Goal: Task Accomplishment & Management: Manage account settings

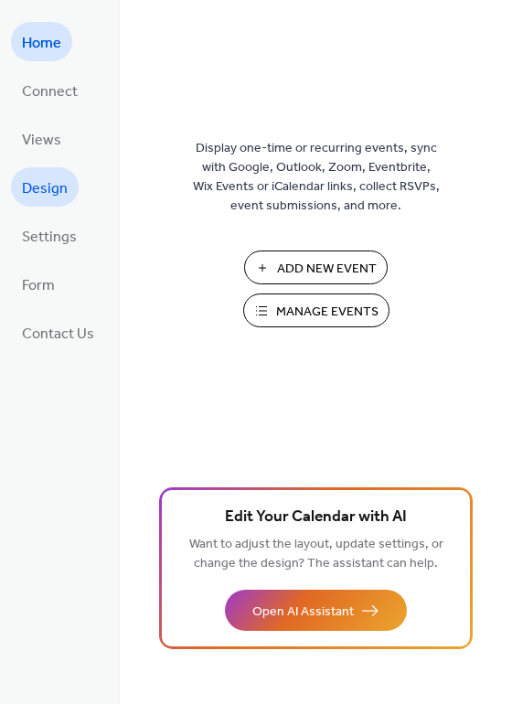
click at [51, 182] on span "Design" at bounding box center [45, 189] width 46 height 28
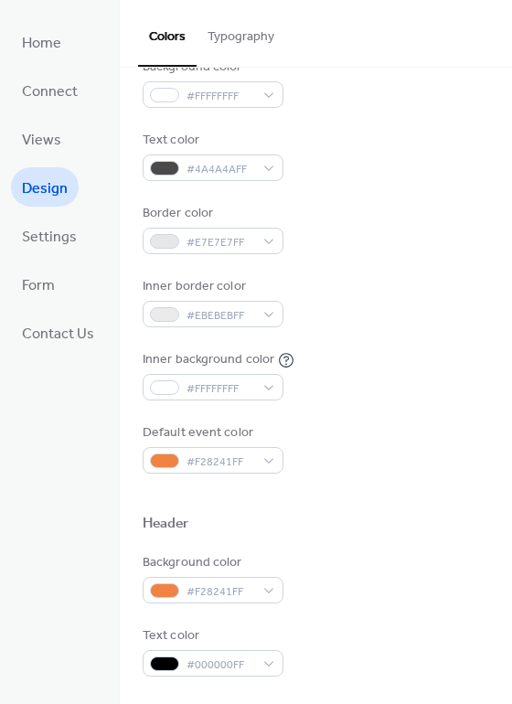
scroll to position [200, 0]
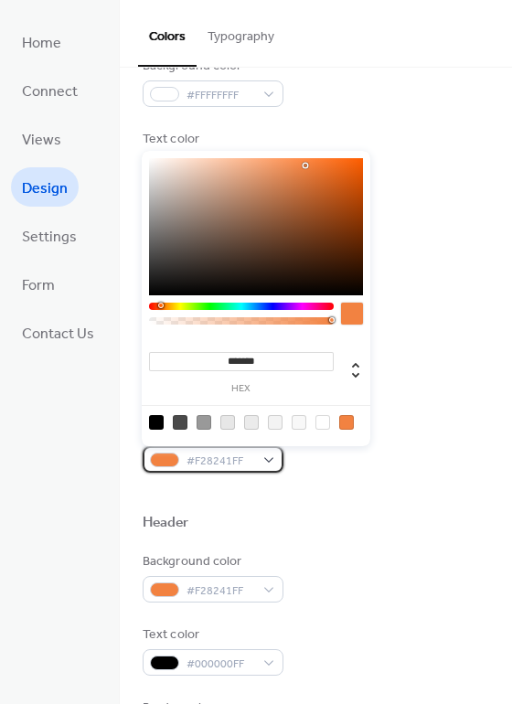
click at [263, 458] on div "#F28241FF" at bounding box center [213, 459] width 141 height 27
click at [268, 365] on input "*******" at bounding box center [241, 361] width 185 height 19
drag, startPoint x: 268, startPoint y: 365, endPoint x: 164, endPoint y: 363, distance: 104.2
drag, startPoint x: 164, startPoint y: 363, endPoint x: 174, endPoint y: 387, distance: 25.8
click at [174, 387] on label "hex" at bounding box center [241, 389] width 185 height 10
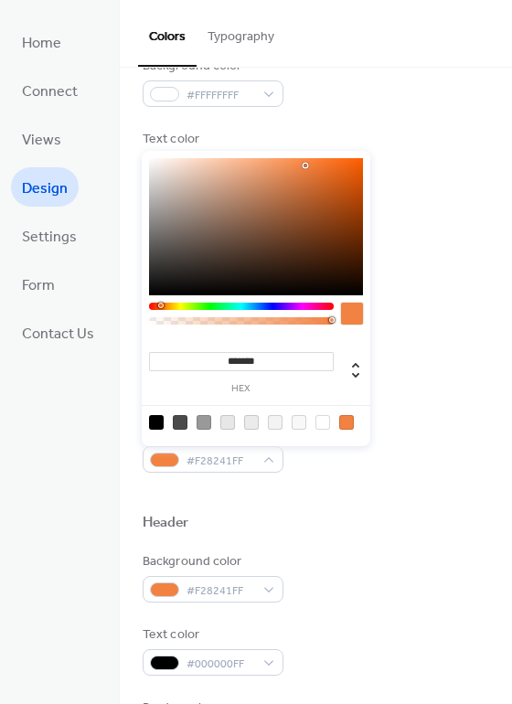
click at [174, 371] on input "*******" at bounding box center [241, 361] width 185 height 19
paste input
type input "*******"
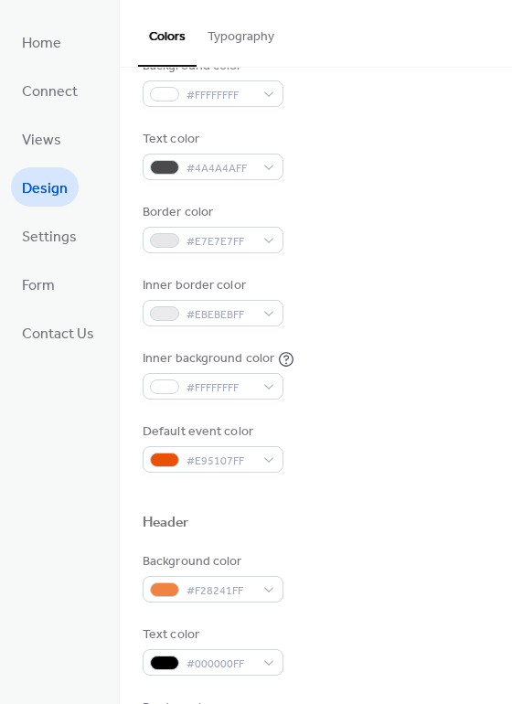
click at [305, 487] on div at bounding box center [316, 492] width 346 height 41
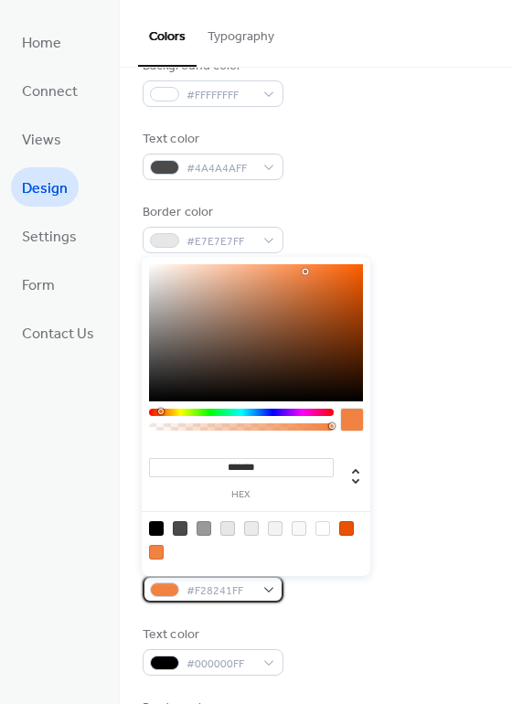
click at [271, 591] on div "#F28241FF" at bounding box center [213, 589] width 141 height 27
click at [280, 459] on input "*******" at bounding box center [241, 467] width 185 height 19
paste input
type input "*******"
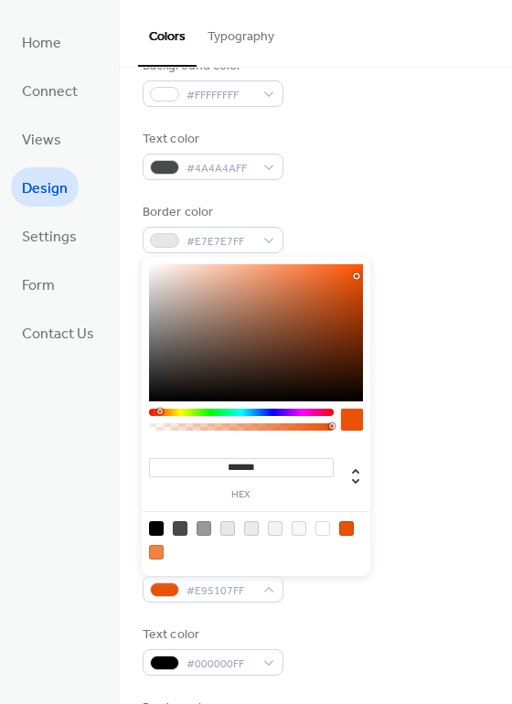
click at [420, 434] on div "Default event color #E95107FF" at bounding box center [316, 447] width 346 height 50
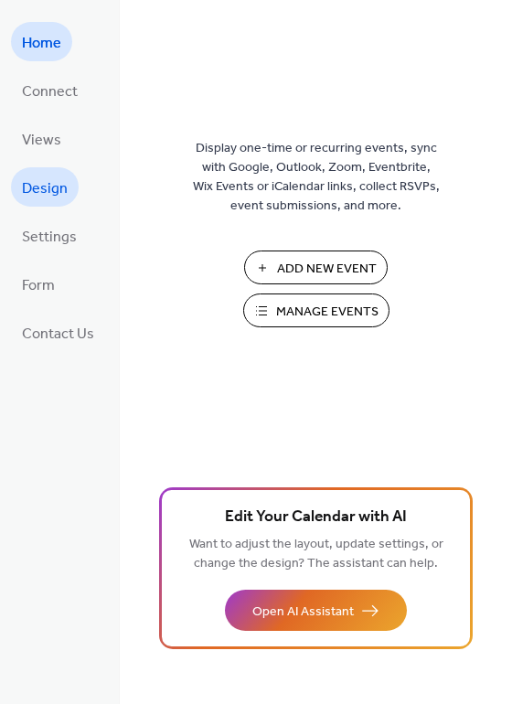
click at [42, 203] on link "Design" at bounding box center [45, 186] width 68 height 39
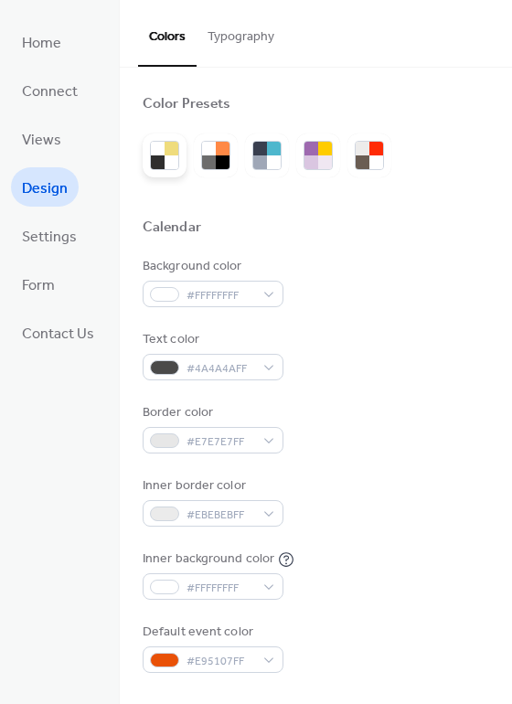
scroll to position [1, 0]
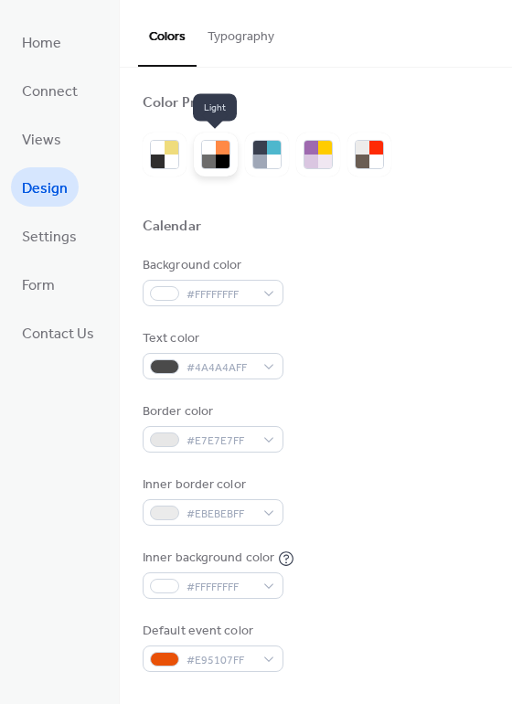
click at [205, 137] on div at bounding box center [216, 155] width 44 height 44
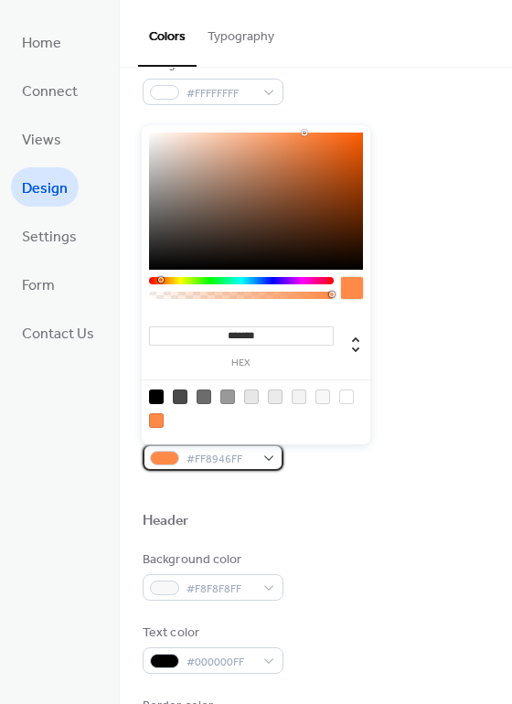
click at [252, 456] on span "#FF8946FF" at bounding box center [220, 459] width 68 height 19
click at [252, 328] on input "*******" at bounding box center [241, 335] width 185 height 19
click at [419, 394] on div "Inner background color #FFFFFFFF" at bounding box center [316, 372] width 346 height 50
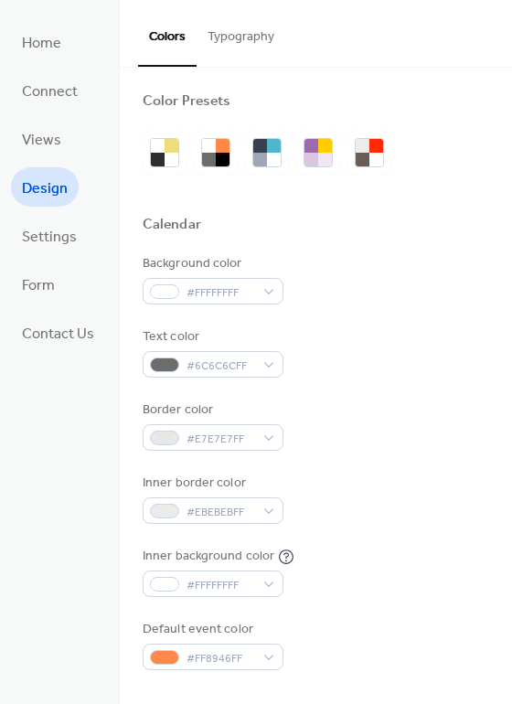
scroll to position [0, 0]
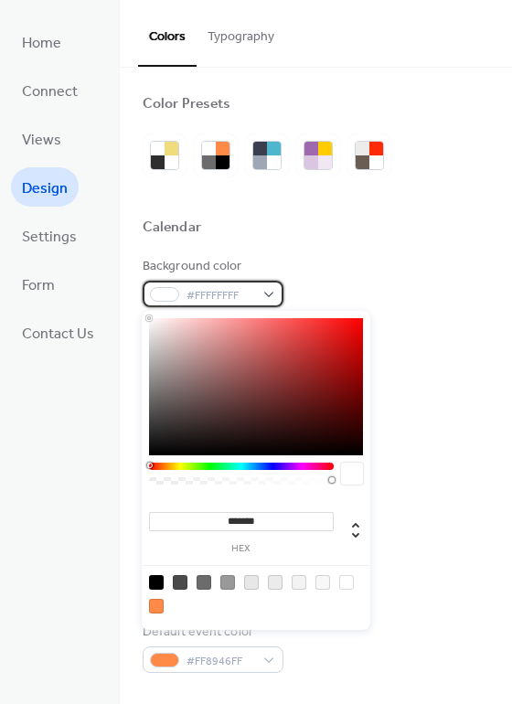
click at [261, 292] on div "#FFFFFFFF" at bounding box center [213, 294] width 141 height 27
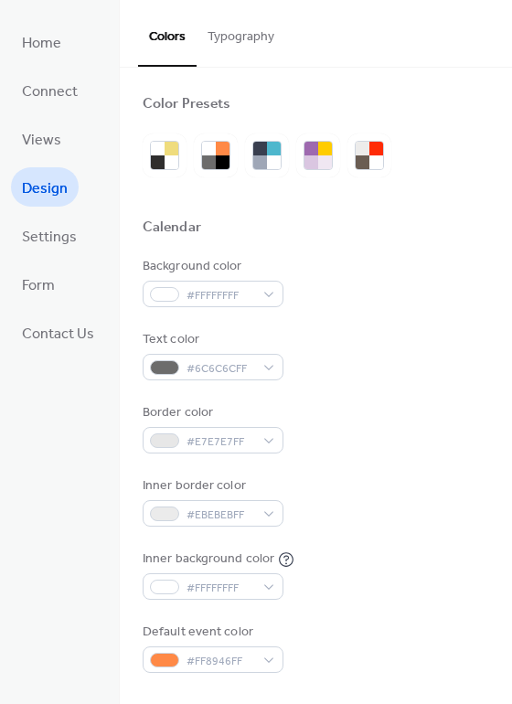
click at [331, 246] on div at bounding box center [316, 249] width 346 height 15
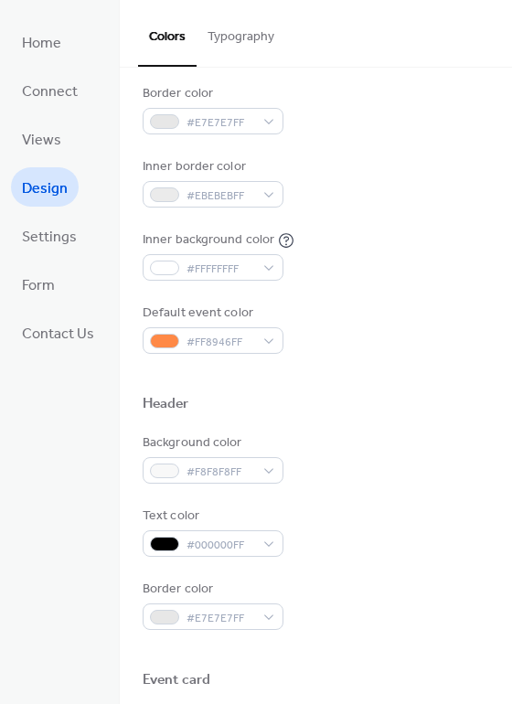
scroll to position [320, 0]
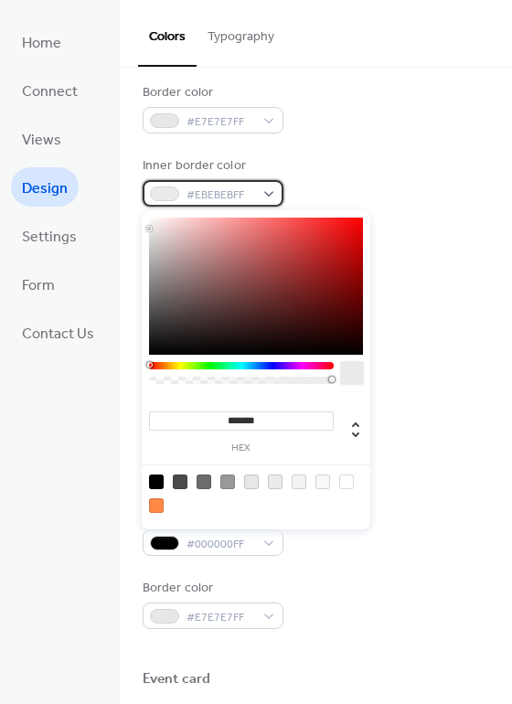
click at [270, 203] on div "#EBEBEBFF" at bounding box center [213, 193] width 141 height 27
click at [235, 414] on input "*******" at bounding box center [241, 420] width 185 height 19
paste input
type input "*******"
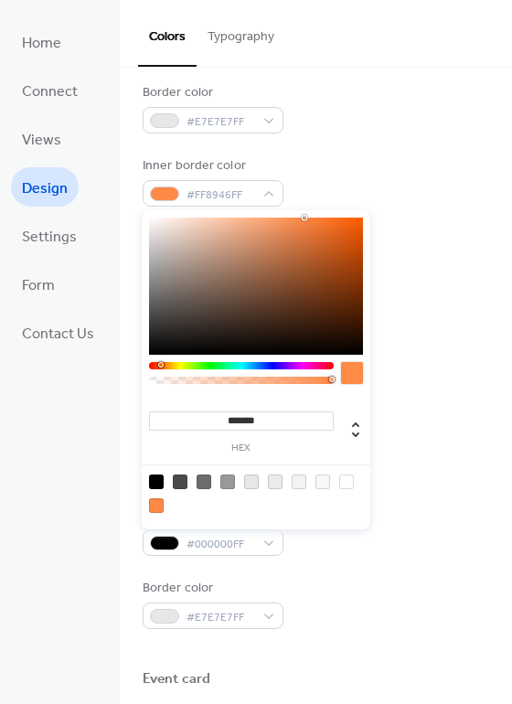
click at [449, 342] on div "Default event color #FF8946FF" at bounding box center [316, 328] width 346 height 50
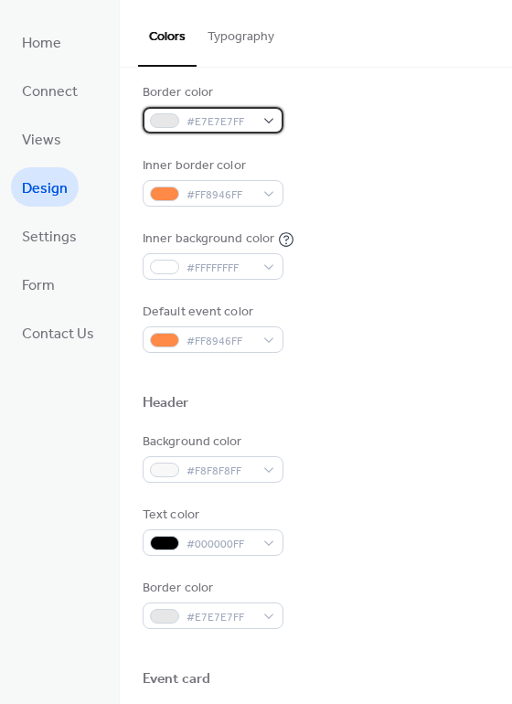
click at [260, 111] on div "#E7E7E7FF" at bounding box center [213, 120] width 141 height 27
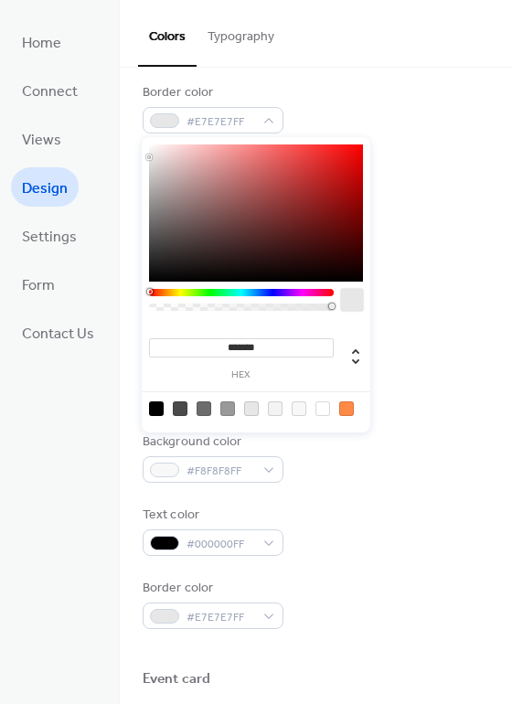
click at [234, 349] on input "*******" at bounding box center [241, 347] width 185 height 19
paste input
type input "*******"
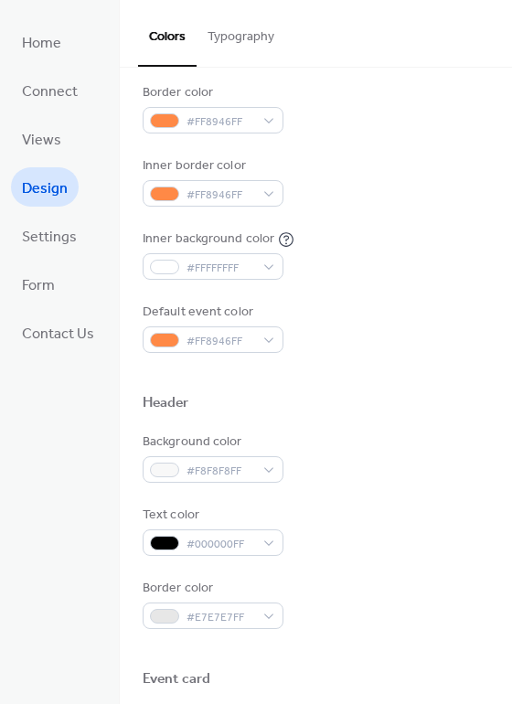
click at [438, 491] on div "Background color #F8F8F8FF Text color #000000FF Border color #E7E7E7FF" at bounding box center [316, 530] width 346 height 196
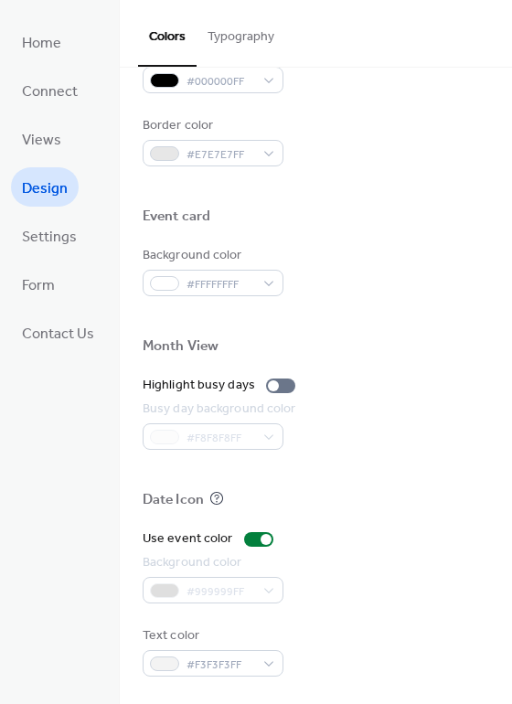
scroll to position [0, 0]
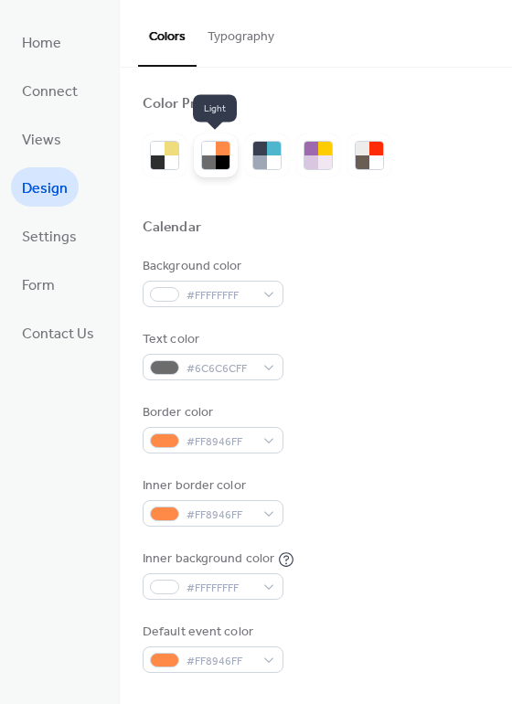
click at [217, 151] on div at bounding box center [223, 149] width 14 height 14
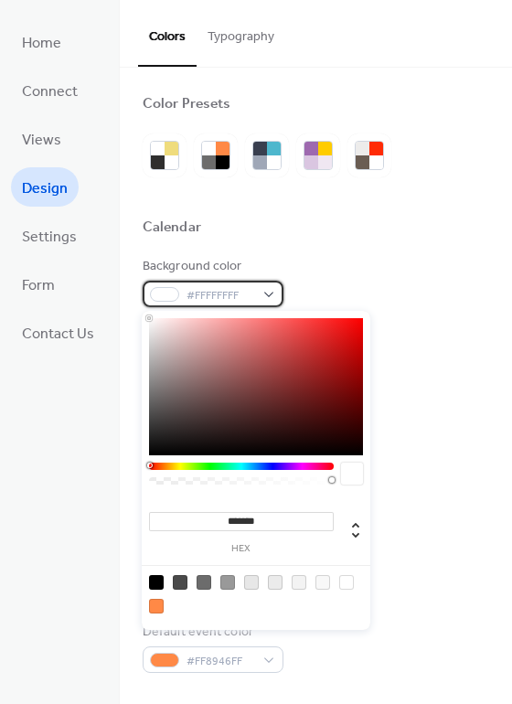
click at [277, 297] on div "#FFFFFFFF" at bounding box center [213, 294] width 141 height 27
click at [277, 513] on input "*******" at bounding box center [241, 521] width 185 height 19
paste input
type input "*******"
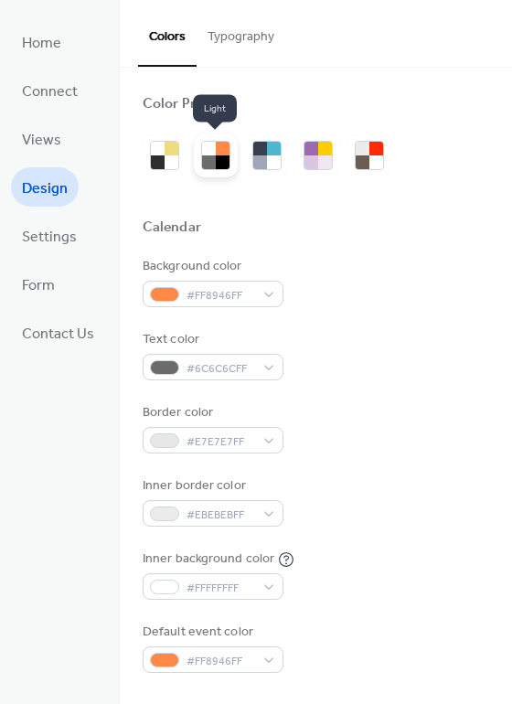
click at [217, 144] on div at bounding box center [223, 149] width 14 height 14
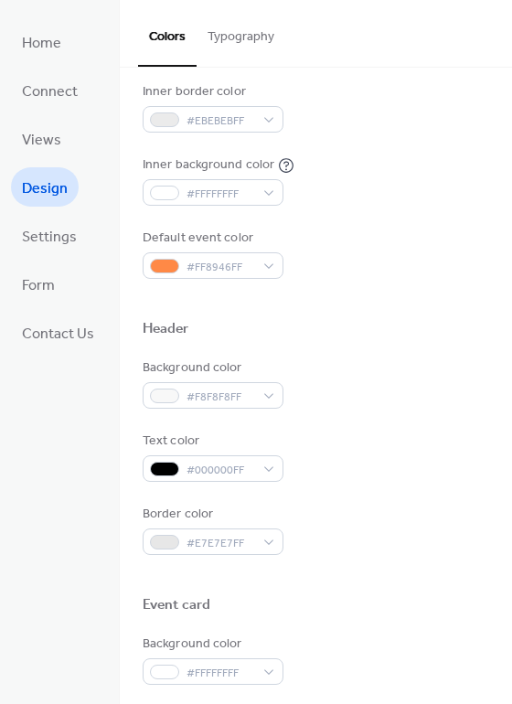
scroll to position [396, 0]
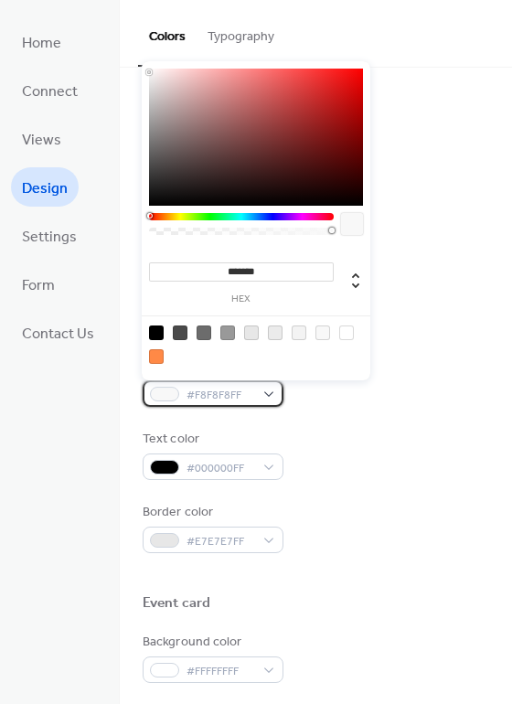
click at [270, 382] on div "#F8F8F8FF" at bounding box center [213, 393] width 141 height 27
click at [236, 265] on input "*******" at bounding box center [241, 271] width 185 height 19
paste input
type input "*******"
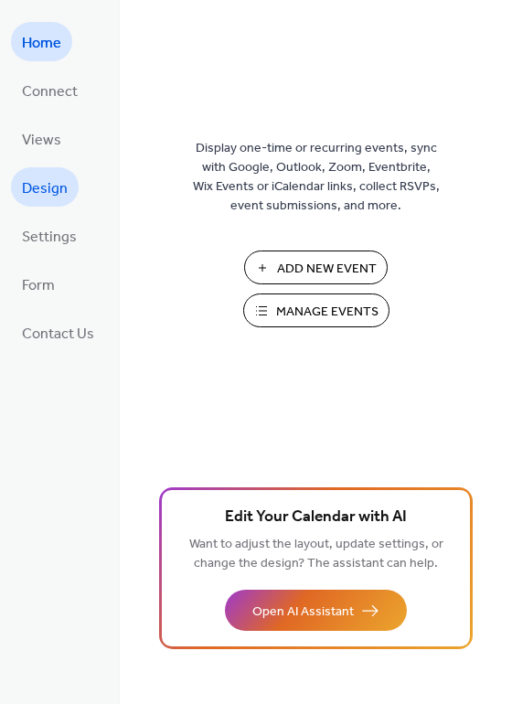
click at [49, 192] on span "Design" at bounding box center [45, 189] width 46 height 28
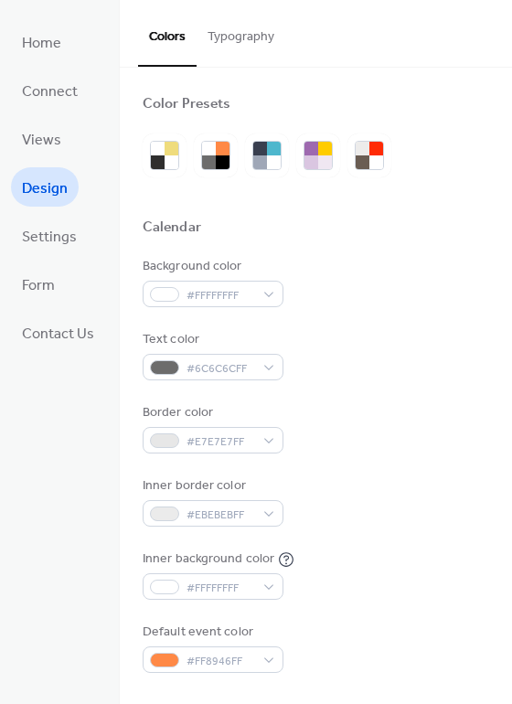
click at [49, 192] on span "Design" at bounding box center [45, 189] width 46 height 28
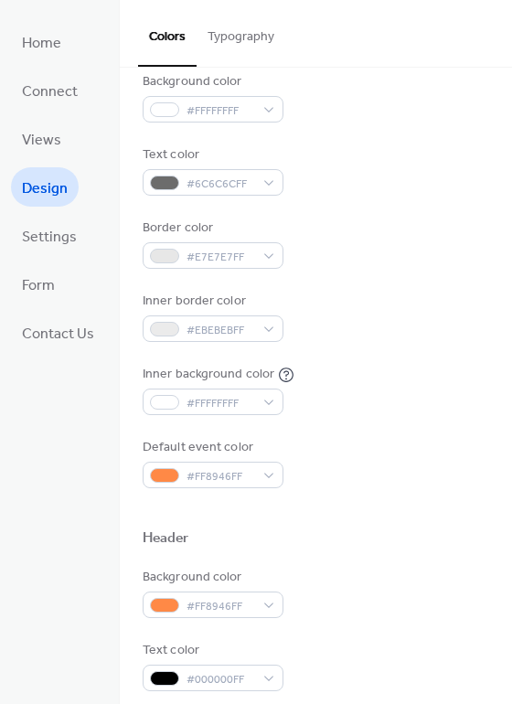
scroll to position [183, 0]
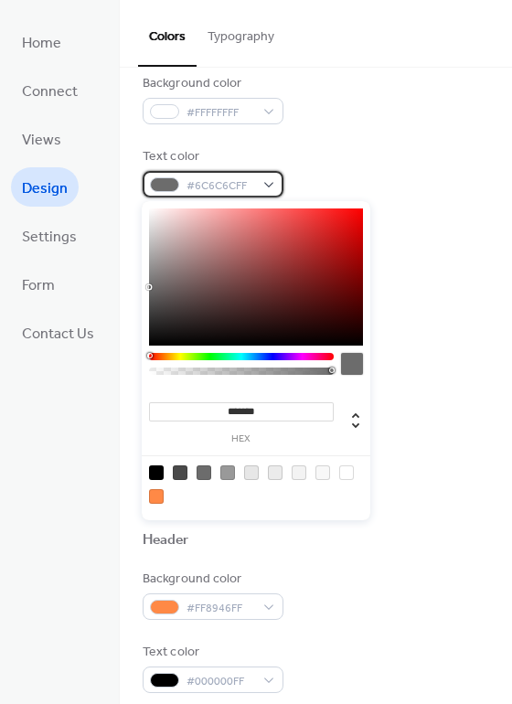
click at [271, 182] on div "#6C6C6CFF" at bounding box center [213, 184] width 141 height 27
click at [205, 466] on div at bounding box center [203, 472] width 15 height 15
click at [181, 469] on div at bounding box center [180, 472] width 15 height 15
type input "*******"
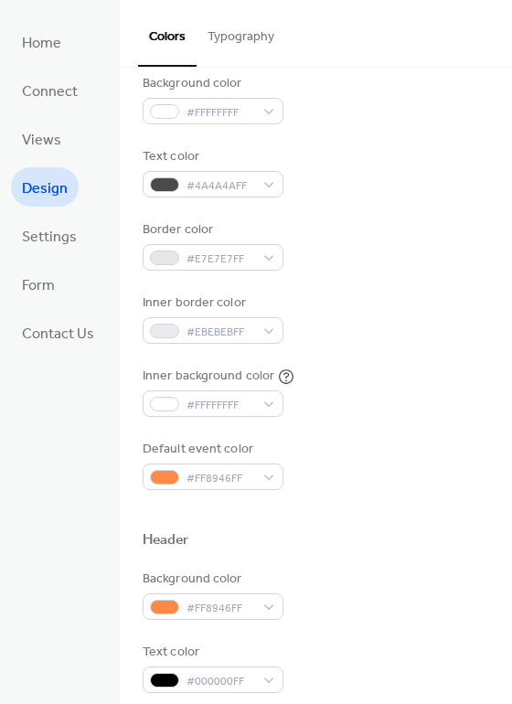
click at [386, 424] on div "Background color #FFFFFFFF Text color #4A4A4AFF Border color #E7E7E7FF Inner bo…" at bounding box center [316, 282] width 346 height 416
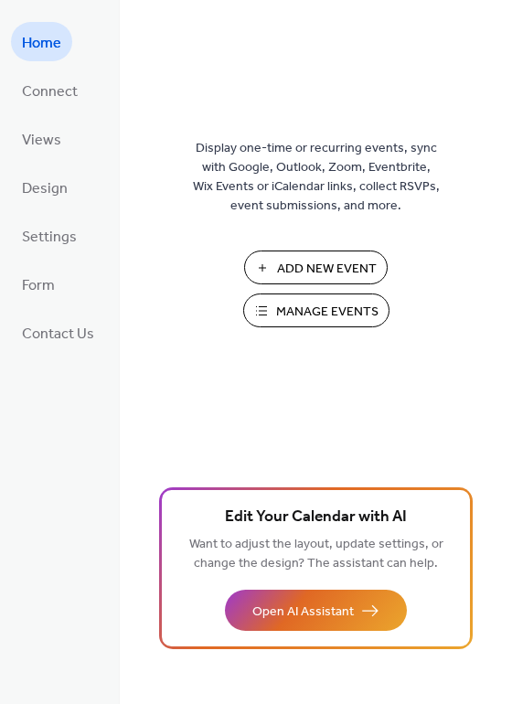
click at [332, 314] on span "Manage Events" at bounding box center [327, 312] width 102 height 19
click at [39, 143] on span "Views" at bounding box center [41, 140] width 39 height 28
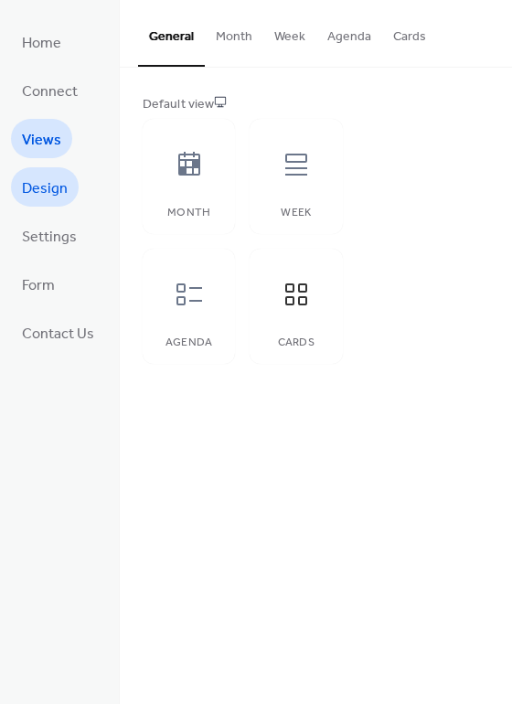
click at [44, 190] on span "Design" at bounding box center [45, 189] width 46 height 28
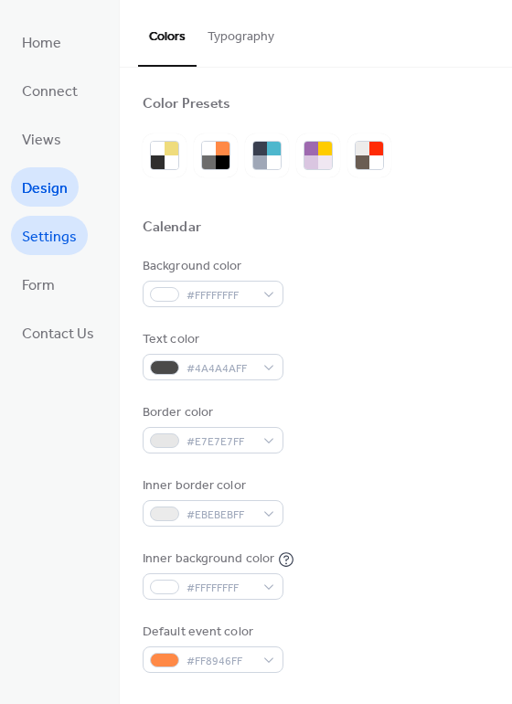
click at [47, 249] on span "Settings" at bounding box center [49, 237] width 55 height 28
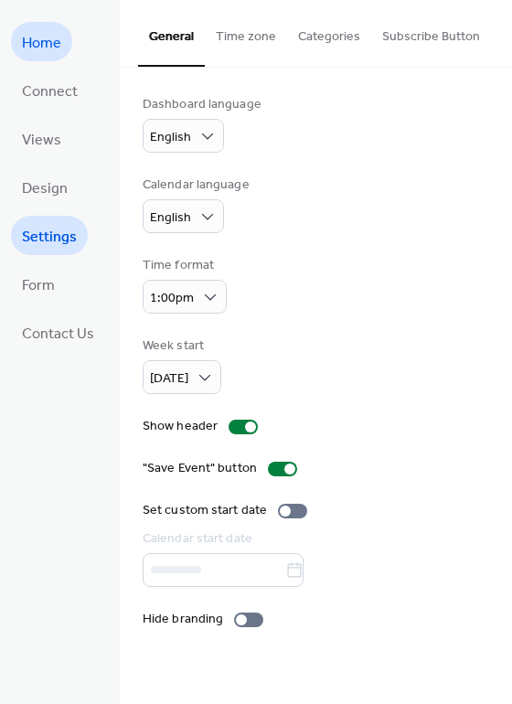
click at [39, 53] on span "Home" at bounding box center [41, 43] width 39 height 28
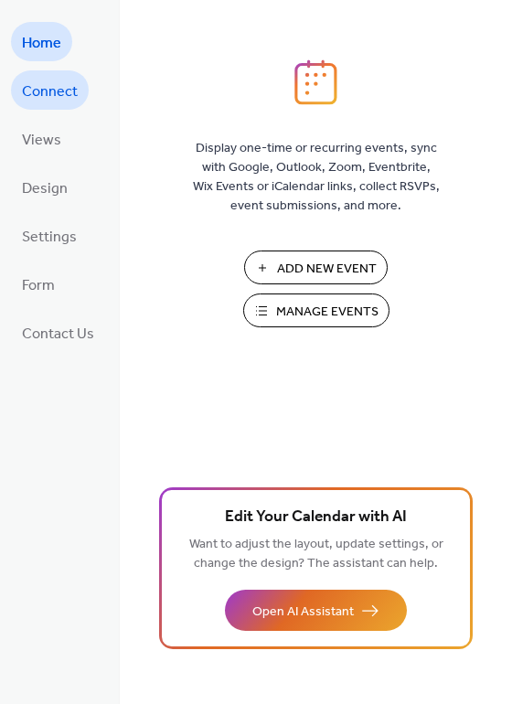
click at [42, 105] on link "Connect" at bounding box center [50, 89] width 78 height 39
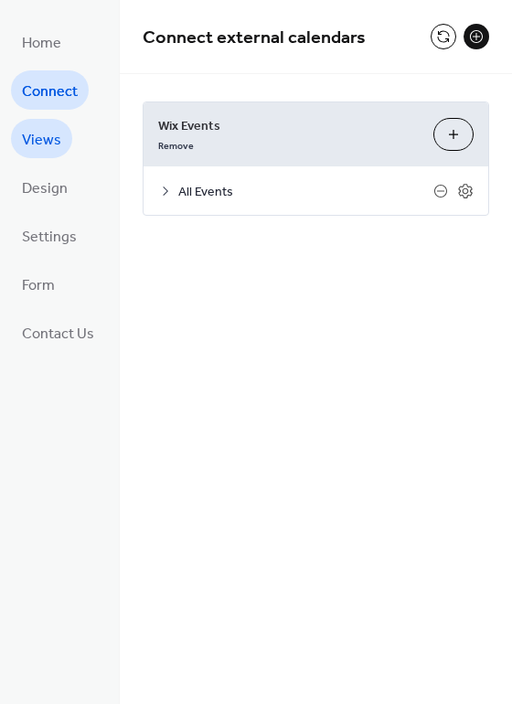
click at [42, 140] on span "Views" at bounding box center [41, 140] width 39 height 28
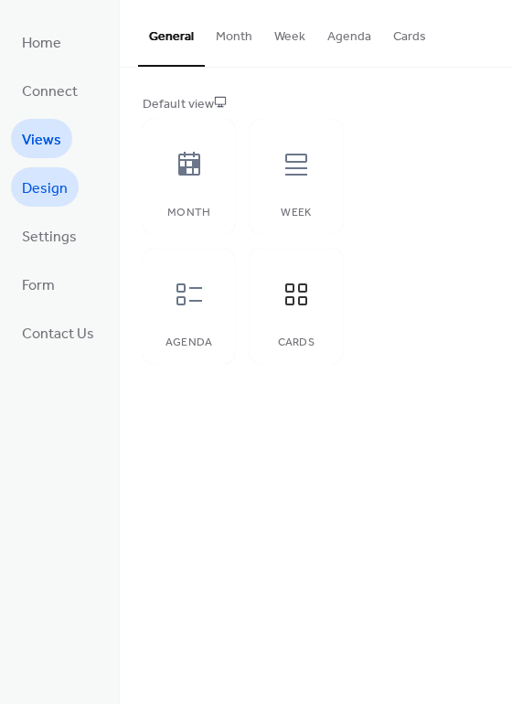
click at [41, 172] on link "Design" at bounding box center [45, 186] width 68 height 39
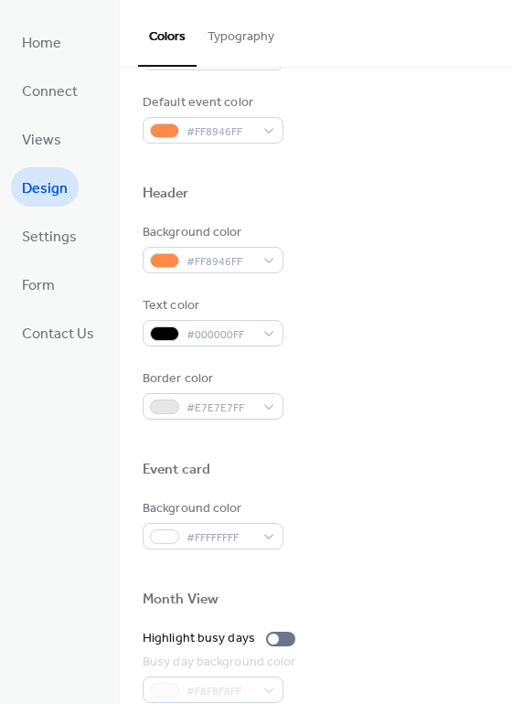
scroll to position [782, 0]
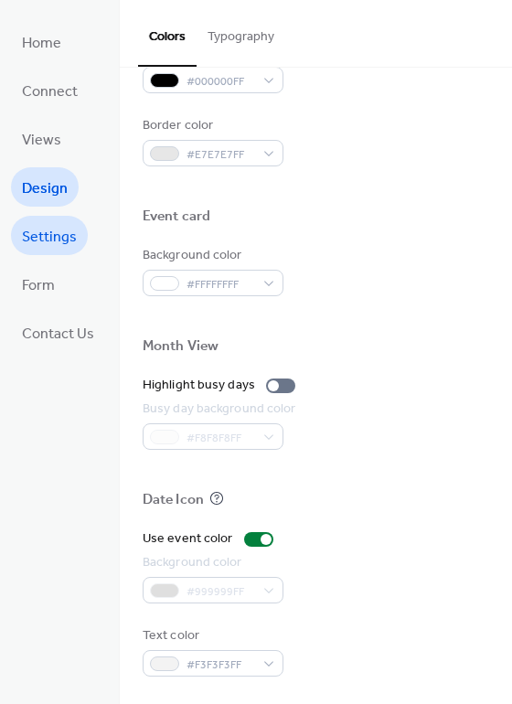
click at [63, 239] on span "Settings" at bounding box center [49, 237] width 55 height 28
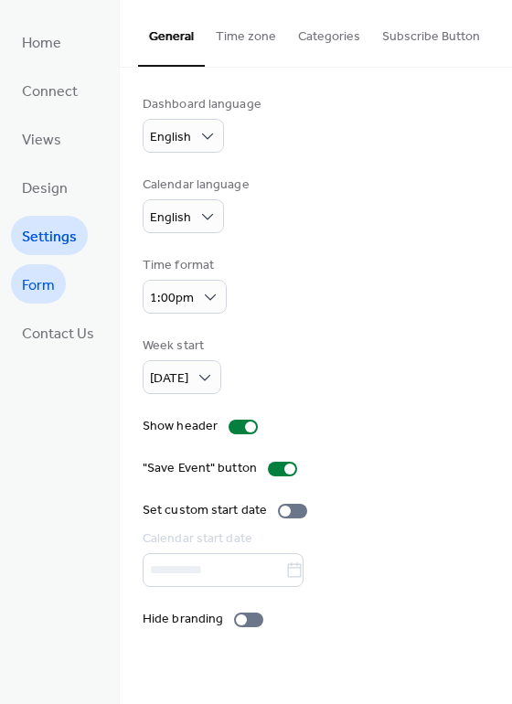
click at [34, 275] on span "Form" at bounding box center [38, 285] width 33 height 28
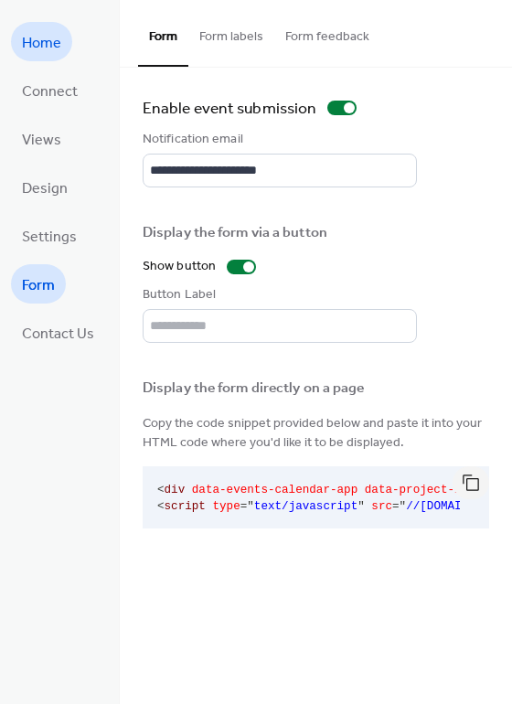
click at [27, 37] on span "Home" at bounding box center [41, 43] width 39 height 28
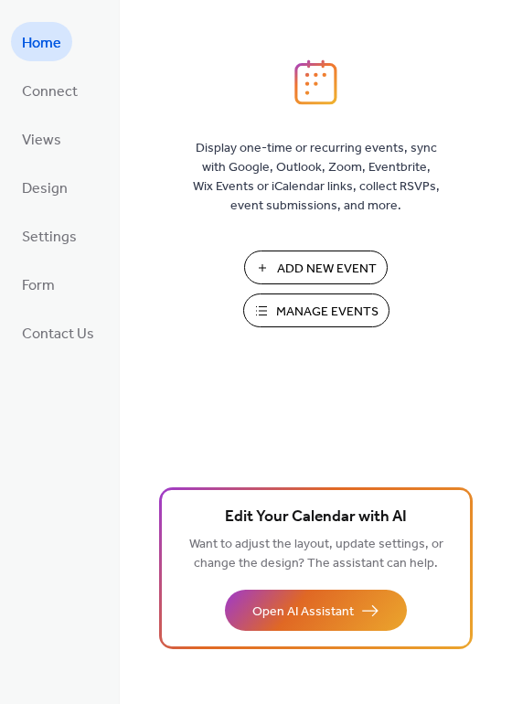
click at [343, 316] on span "Manage Events" at bounding box center [327, 312] width 102 height 19
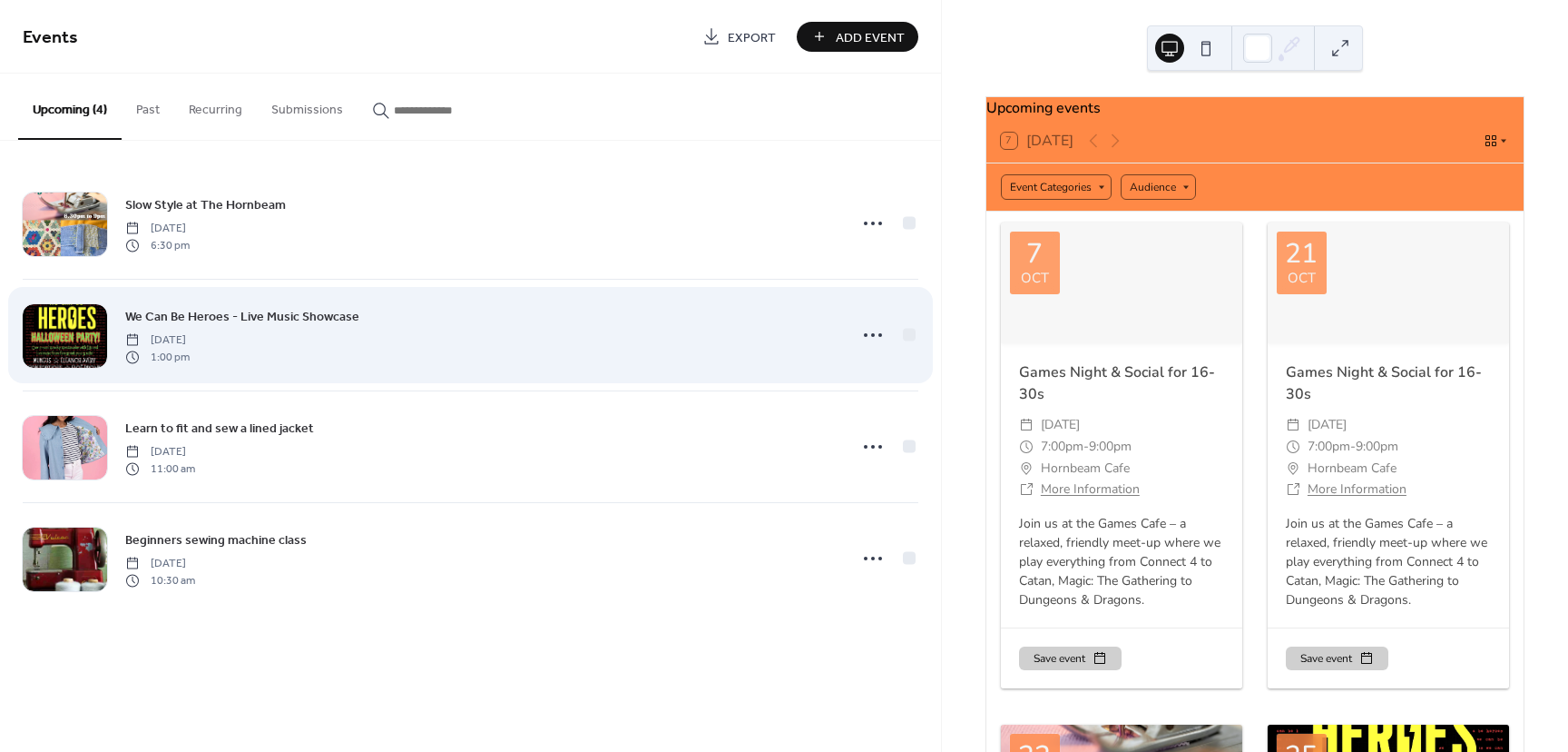
click at [371, 343] on div "We Can Be Heroes - Live Music Showcase [DATE] 1:00 pm" at bounding box center [481, 335] width 711 height 58
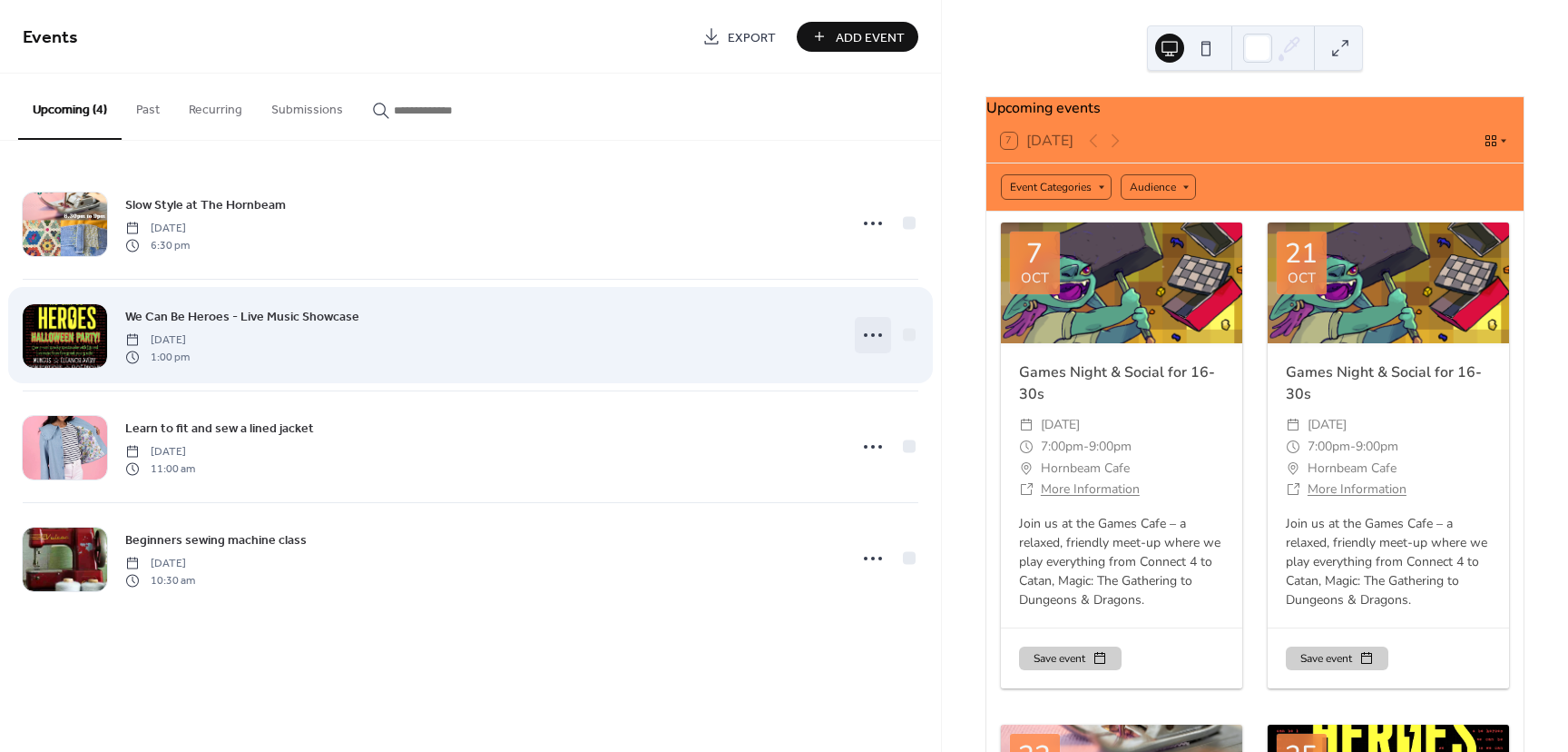
click at [870, 330] on icon at bounding box center [873, 335] width 29 height 29
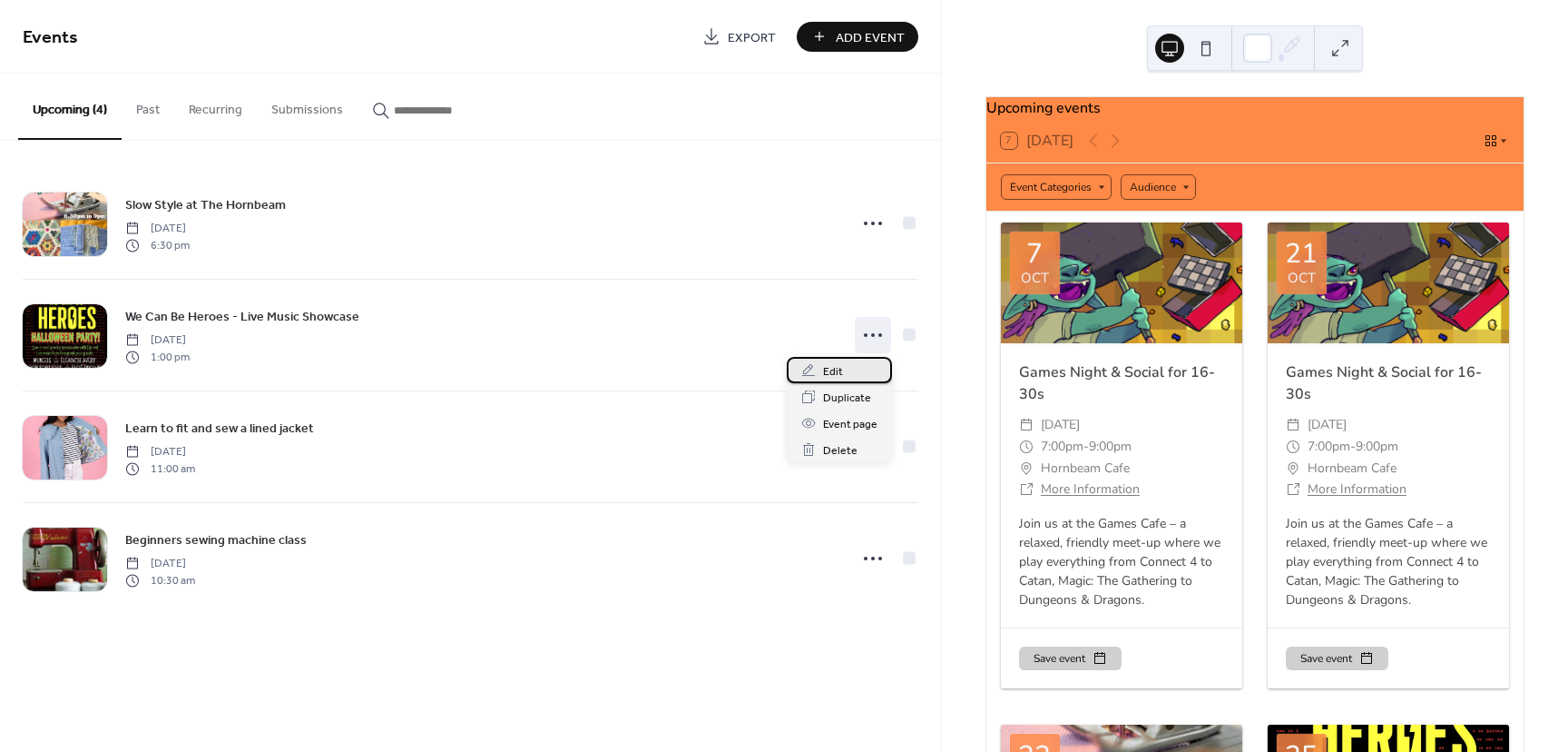
click at [838, 366] on span "Edit" at bounding box center [833, 372] width 20 height 19
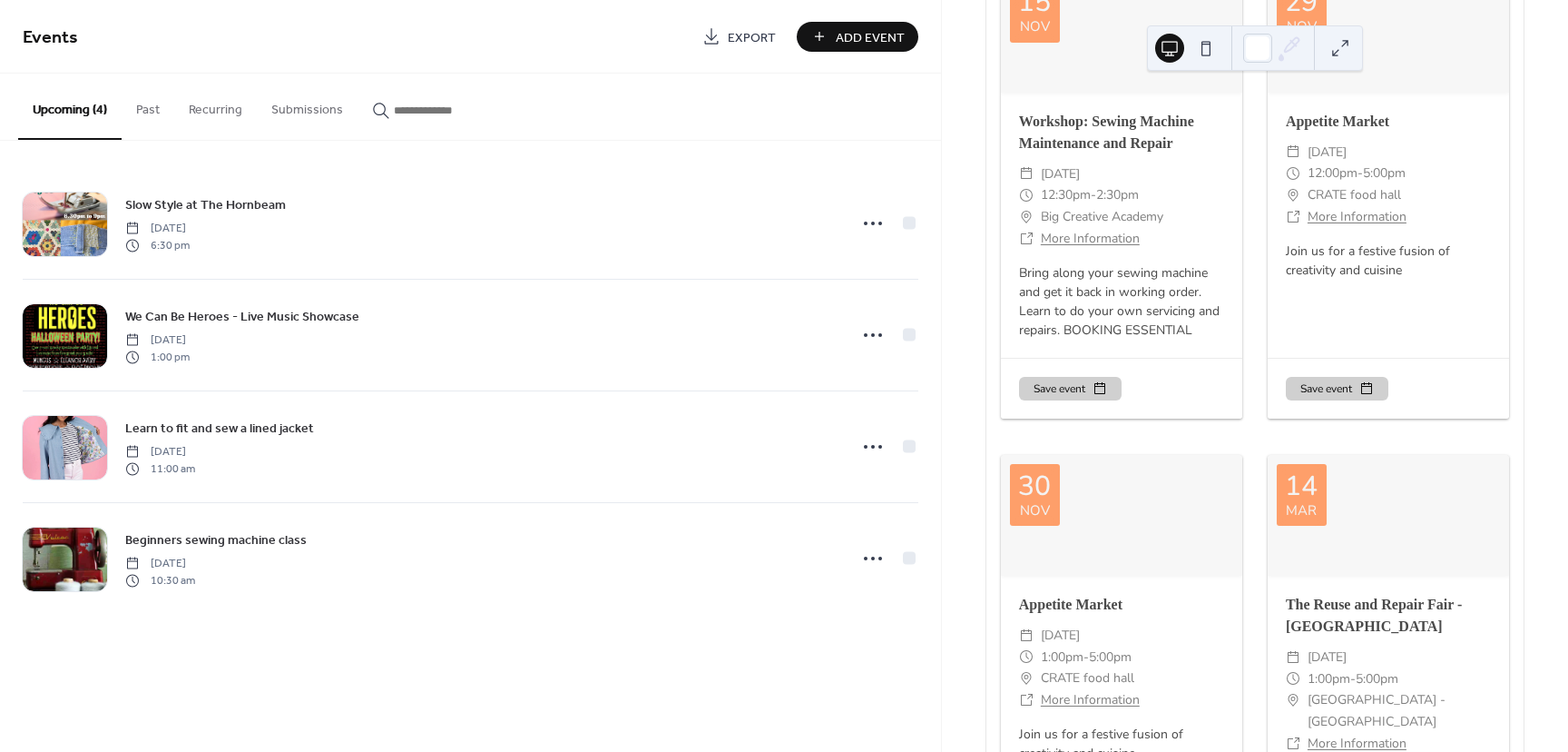
scroll to position [3589, 0]
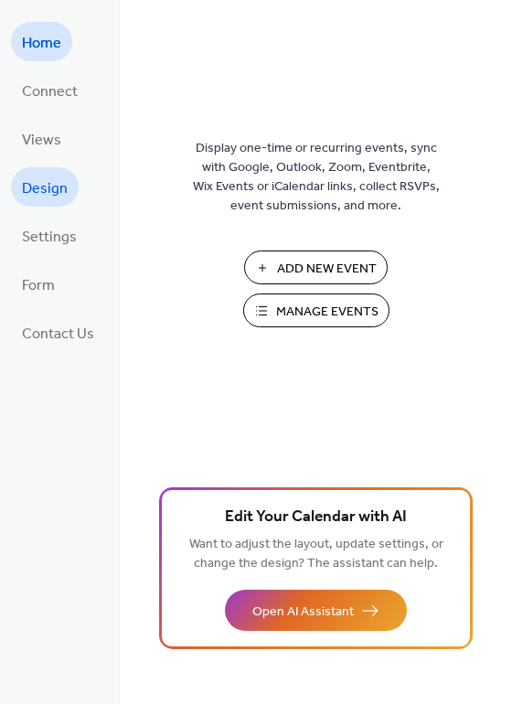
click at [46, 183] on span "Design" at bounding box center [45, 189] width 46 height 28
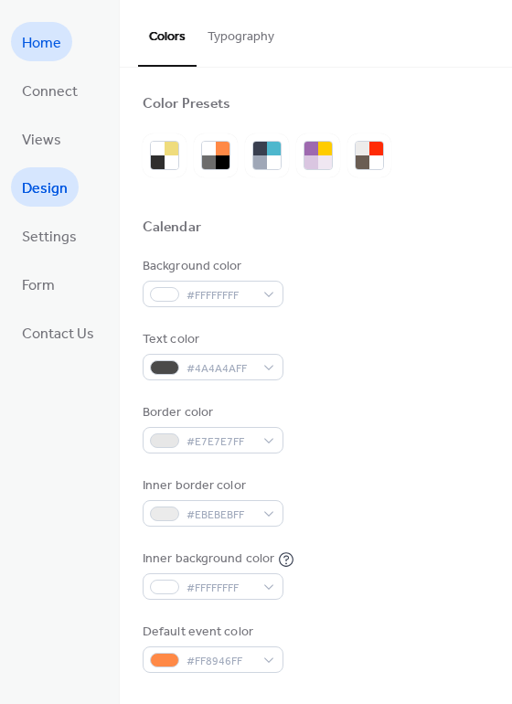
click at [60, 33] on span "Home" at bounding box center [41, 43] width 39 height 28
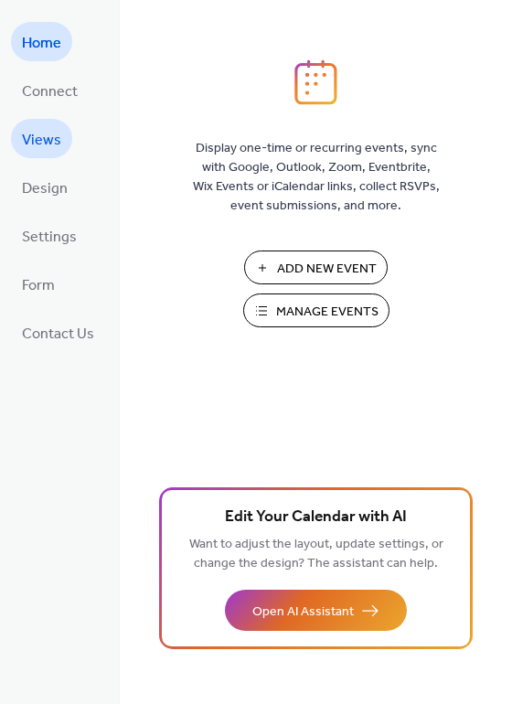
click at [44, 122] on link "Views" at bounding box center [41, 138] width 61 height 39
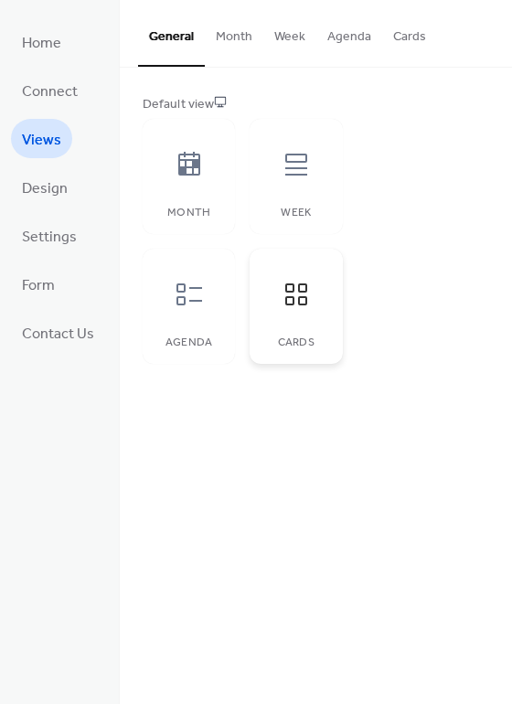
click at [298, 336] on div "Cards" at bounding box center [296, 342] width 56 height 13
click at [403, 35] on button "Cards" at bounding box center [409, 32] width 55 height 65
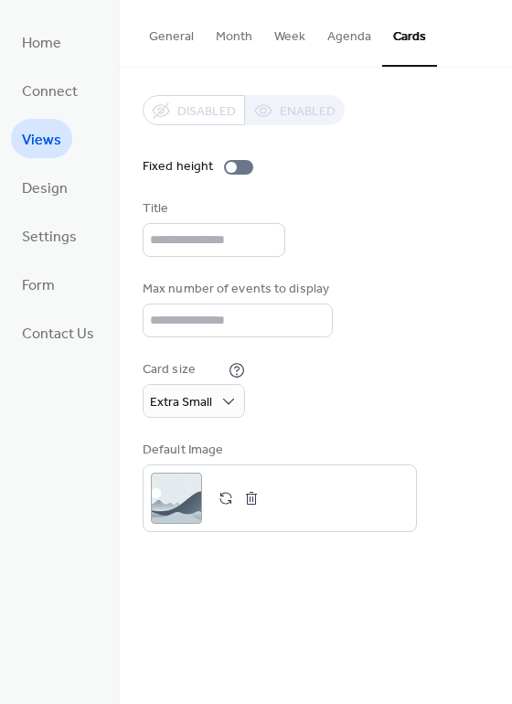
click at [356, 44] on button "Agenda" at bounding box center [349, 32] width 66 height 65
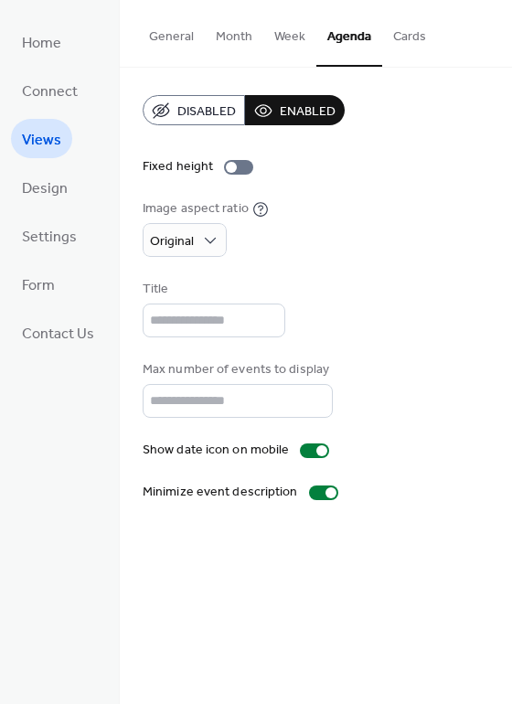
click at [400, 31] on button "Cards" at bounding box center [409, 32] width 55 height 65
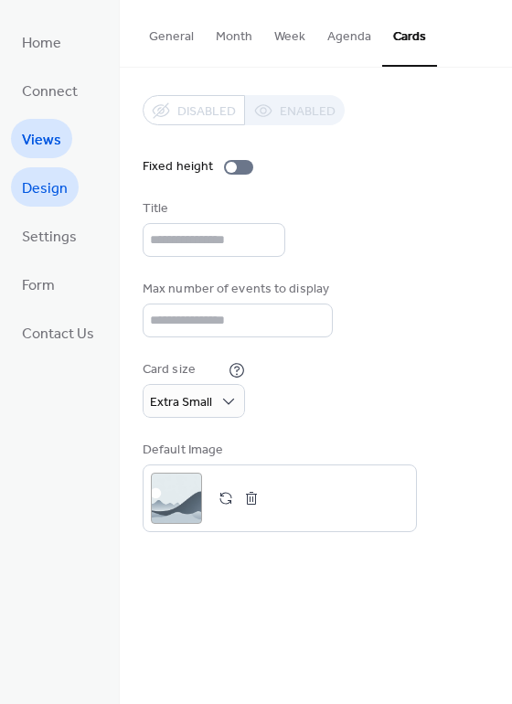
click at [55, 176] on span "Design" at bounding box center [45, 189] width 46 height 28
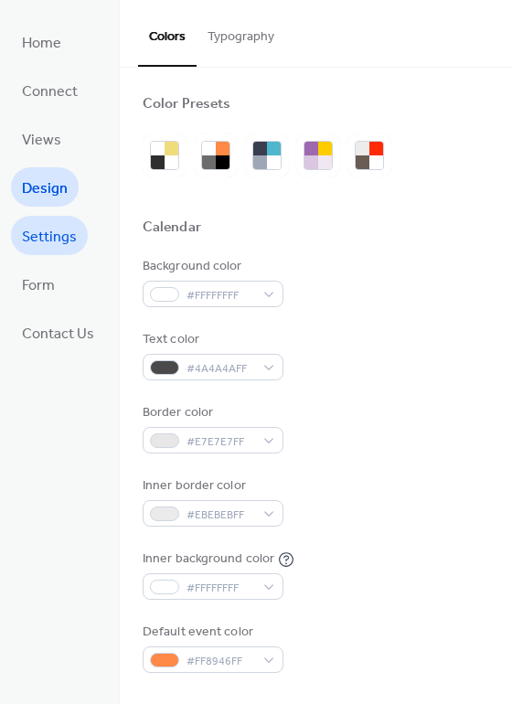
click at [62, 239] on span "Settings" at bounding box center [49, 237] width 55 height 28
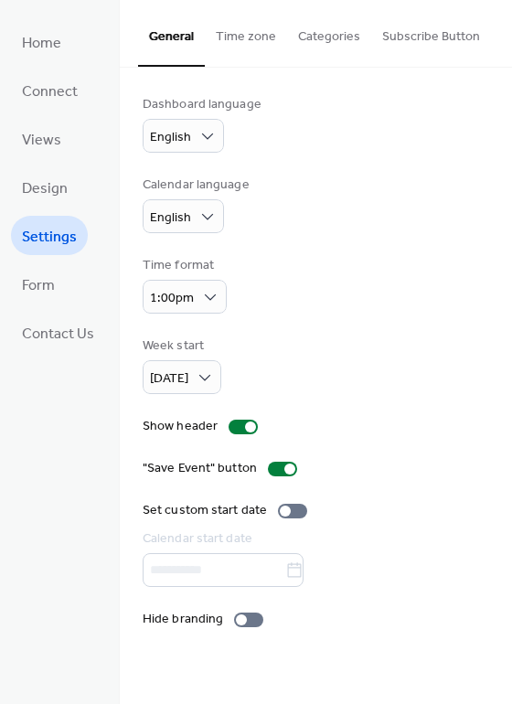
click at [318, 27] on button "Categories" at bounding box center [329, 32] width 84 height 65
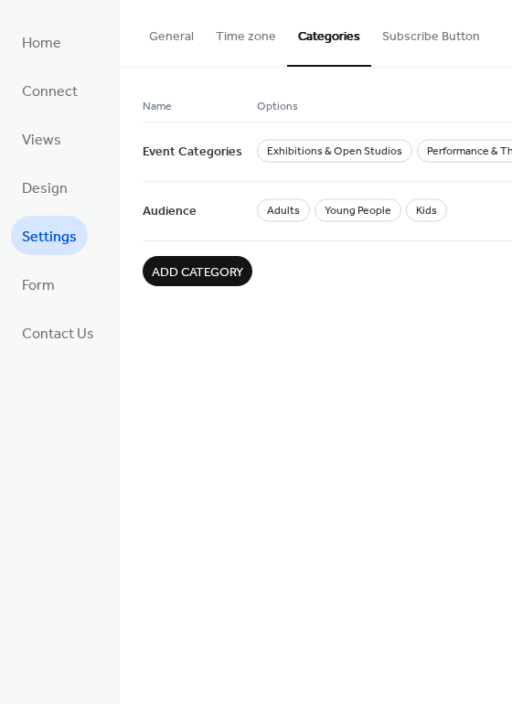
click at [376, 27] on button "Subscribe Button" at bounding box center [431, 32] width 120 height 65
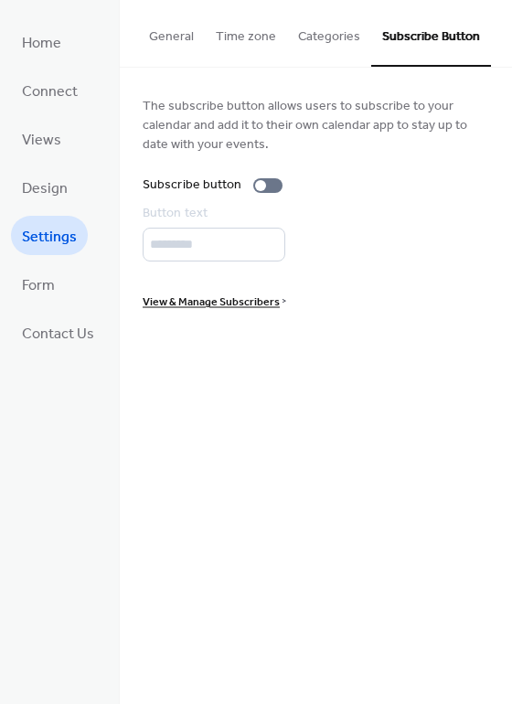
click at [165, 42] on button "General" at bounding box center [171, 32] width 67 height 65
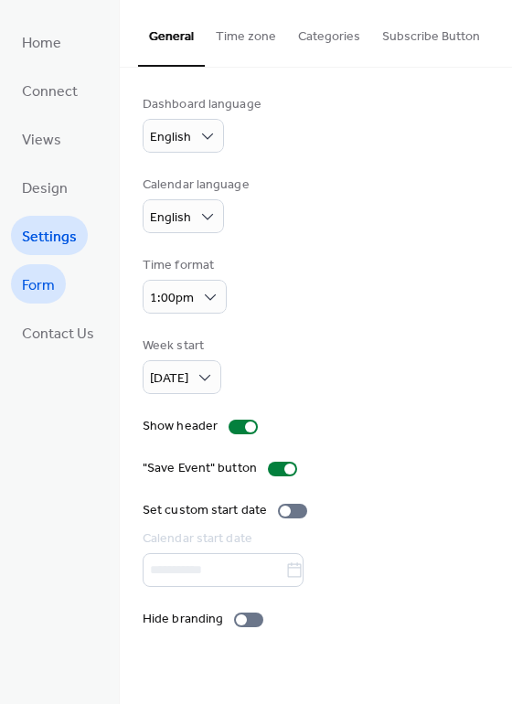
click at [17, 271] on link "Form" at bounding box center [38, 283] width 55 height 39
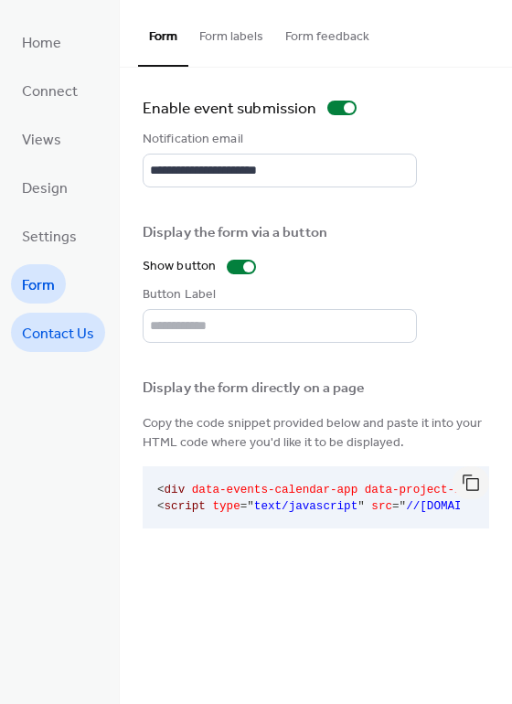
click at [43, 346] on span "Contact Us" at bounding box center [58, 334] width 72 height 28
